Goal: Information Seeking & Learning: Stay updated

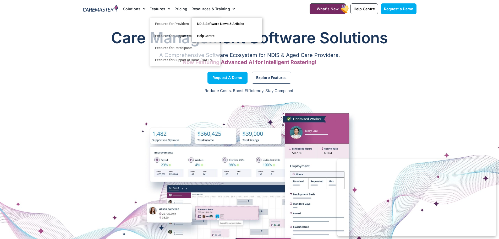
click at [225, 8] on link "Resources & Training" at bounding box center [212, 9] width 43 height 18
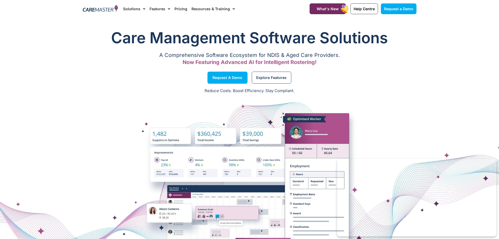
click at [225, 8] on link "Resources & Training" at bounding box center [212, 9] width 43 height 18
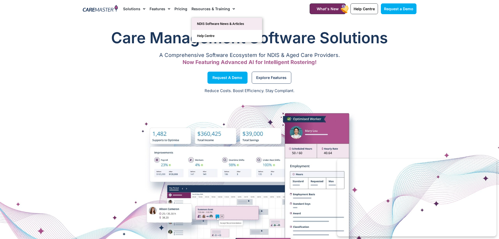
click at [217, 24] on link "NDIS Software News & Articles" at bounding box center [227, 24] width 70 height 12
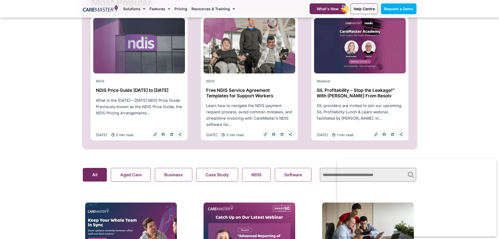
scroll to position [236, 0]
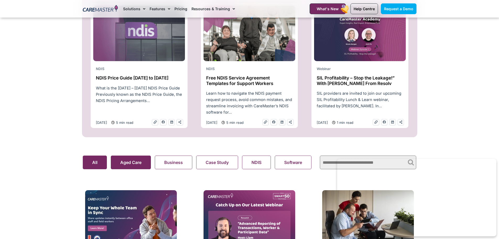
click at [124, 163] on button "Aged Care" at bounding box center [131, 162] width 40 height 14
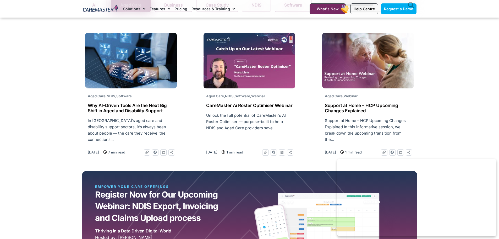
scroll to position [419, 0]
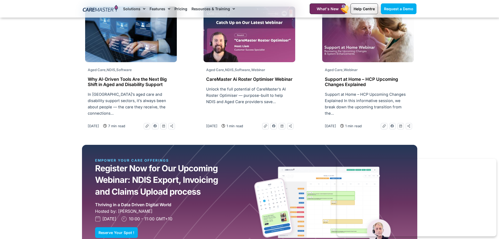
click at [358, 82] on h2 "Support at Home – HCP Upcoming Changes Explained" at bounding box center [368, 81] width 86 height 11
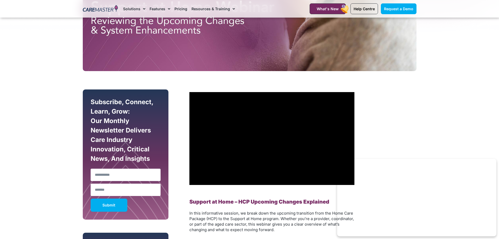
scroll to position [262, 0]
